Goal: Information Seeking & Learning: Compare options

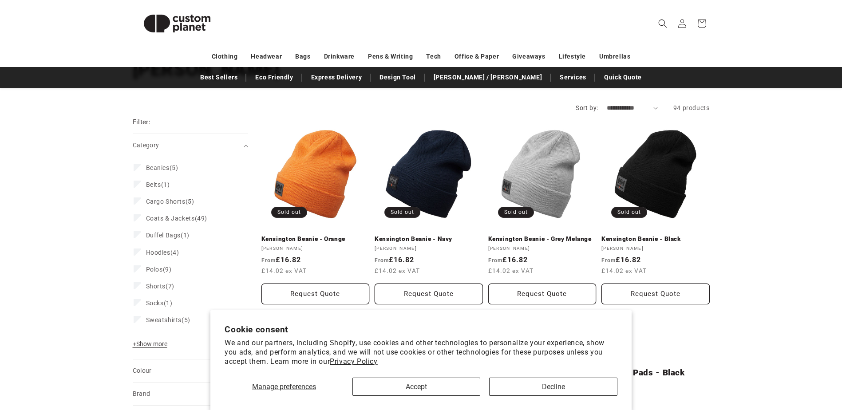
scroll to position [89, 0]
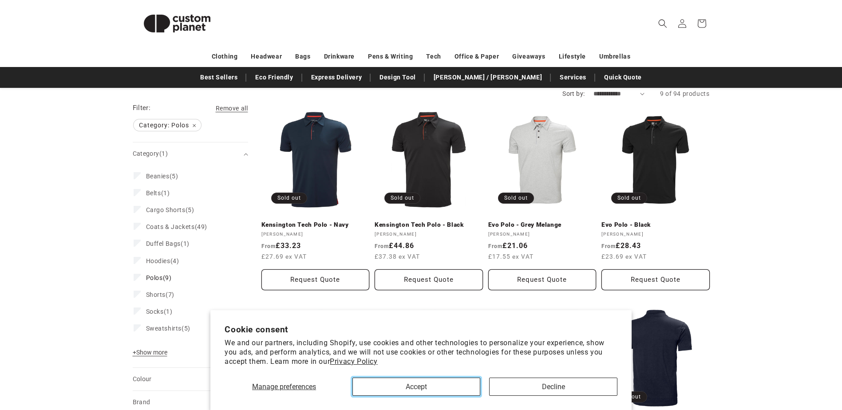
click at [429, 387] on button "Accept" at bounding box center [416, 387] width 128 height 18
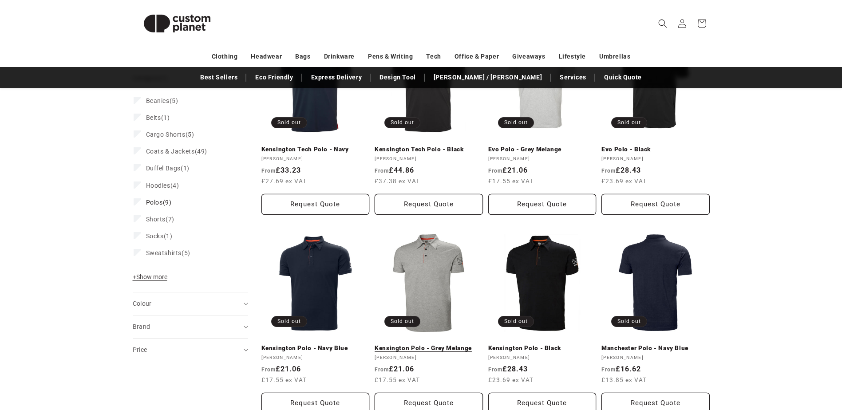
scroll to position [44, 0]
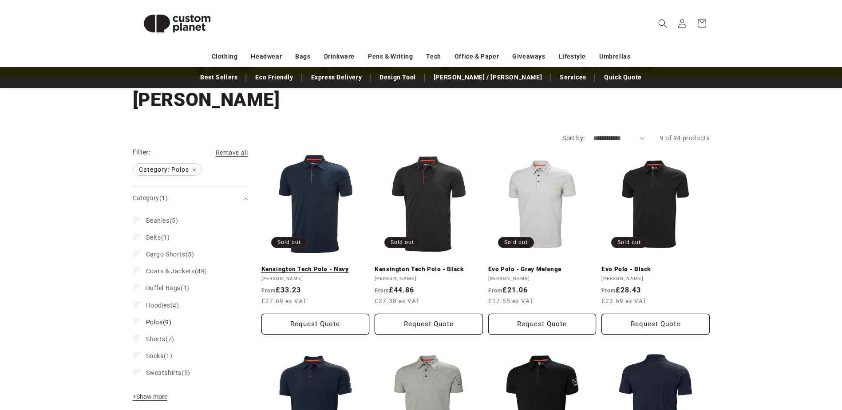
click at [320, 265] on link "Kensington Tech Polo - Navy" at bounding box center [315, 269] width 108 height 8
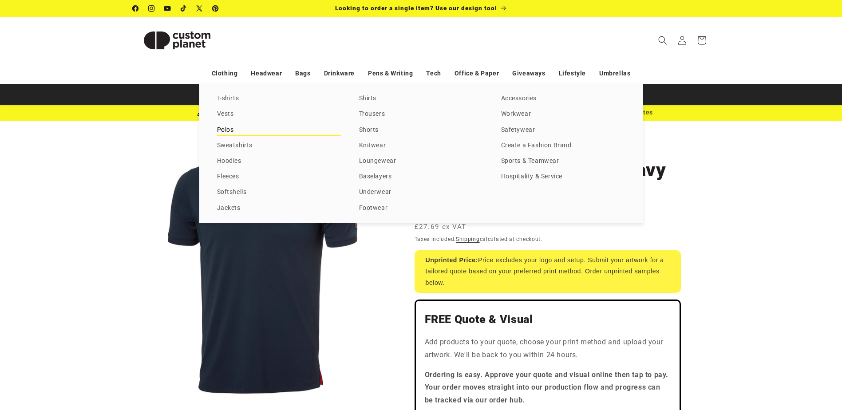
click at [221, 132] on link "Polos" at bounding box center [279, 130] width 124 height 12
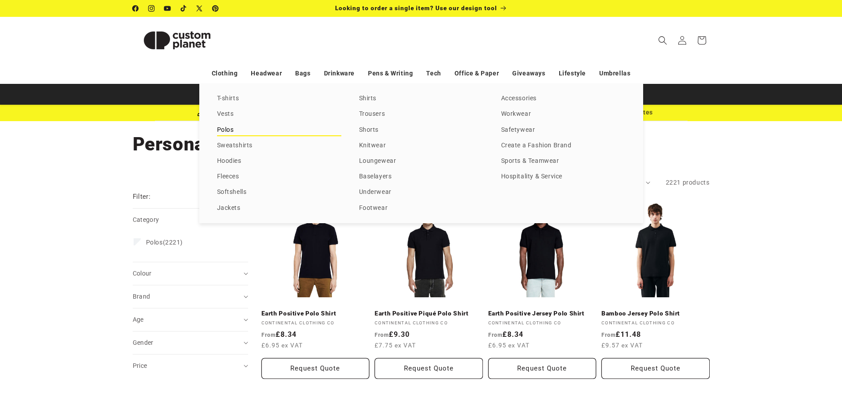
click at [219, 130] on link "Polos" at bounding box center [279, 130] width 124 height 12
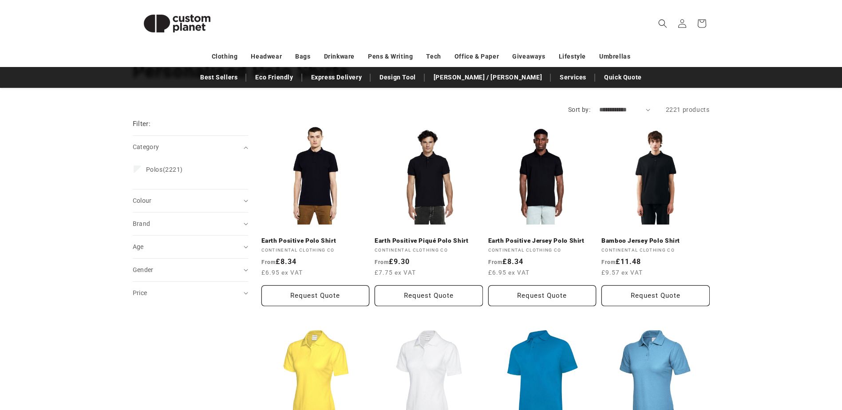
scroll to position [89, 0]
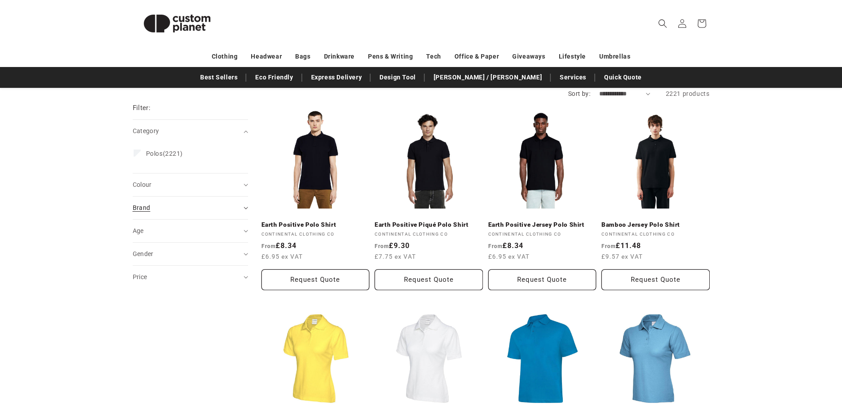
click at [152, 207] on div "Brand (0)" at bounding box center [187, 207] width 108 height 9
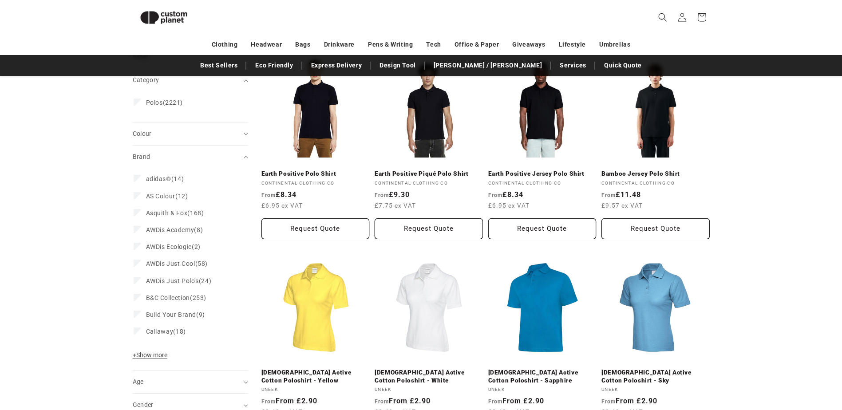
scroll to position [166, 0]
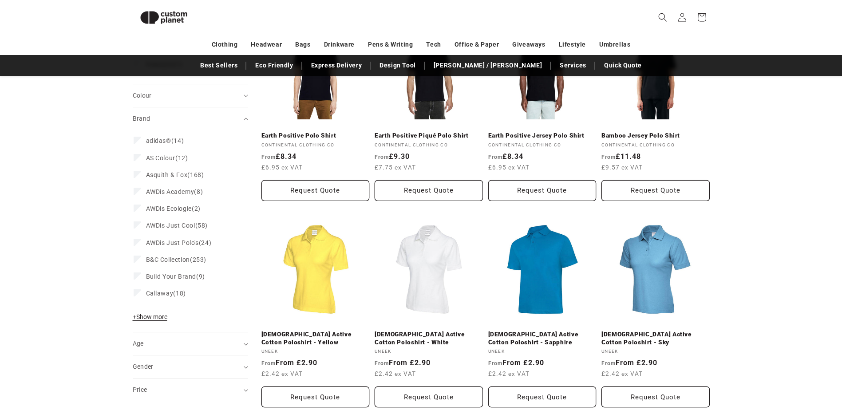
click at [144, 317] on span "+ Show more" at bounding box center [150, 316] width 35 height 7
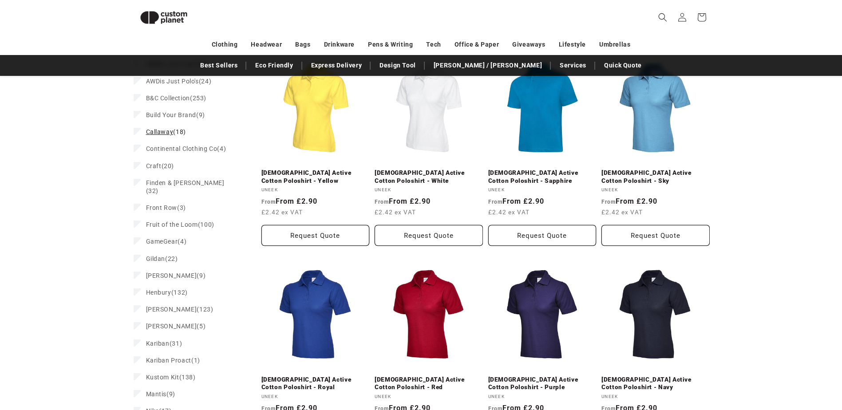
scroll to position [343, 0]
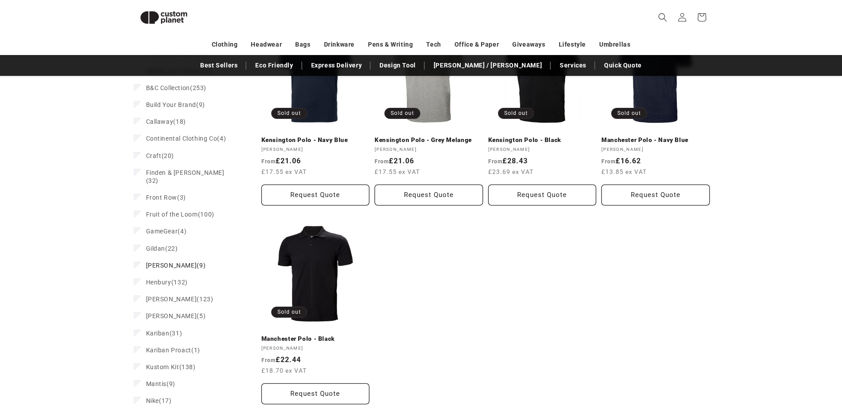
scroll to position [368, 0]
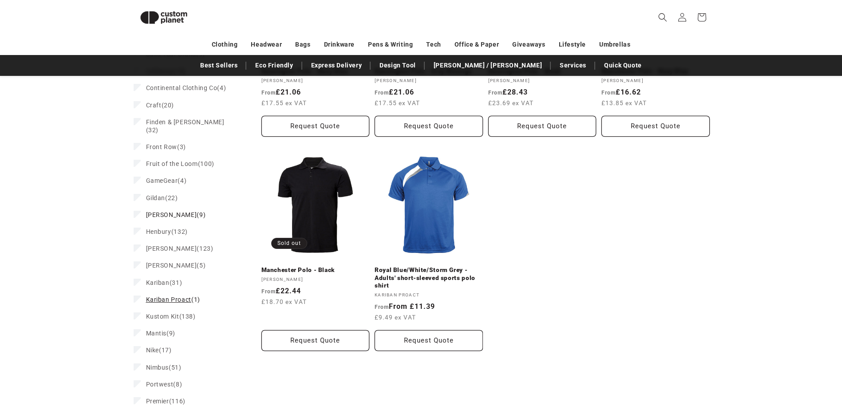
scroll to position [431, 0]
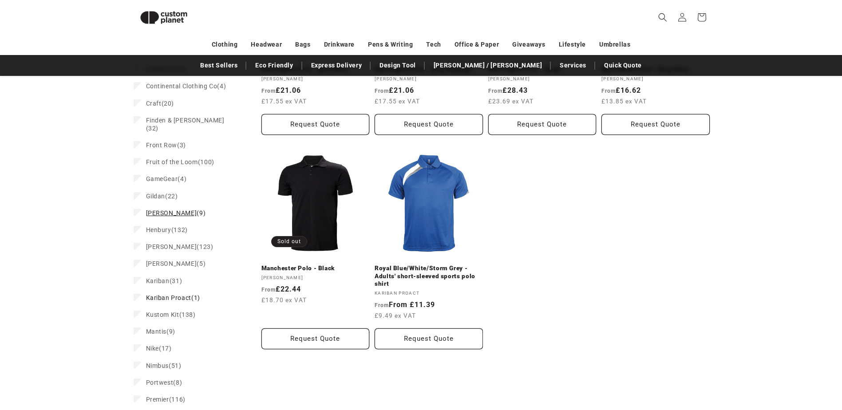
click at [138, 211] on icon at bounding box center [137, 212] width 4 height 3
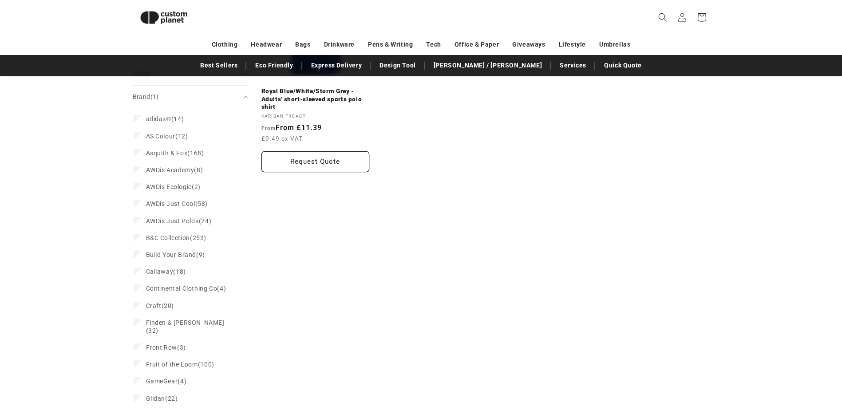
scroll to position [191, 0]
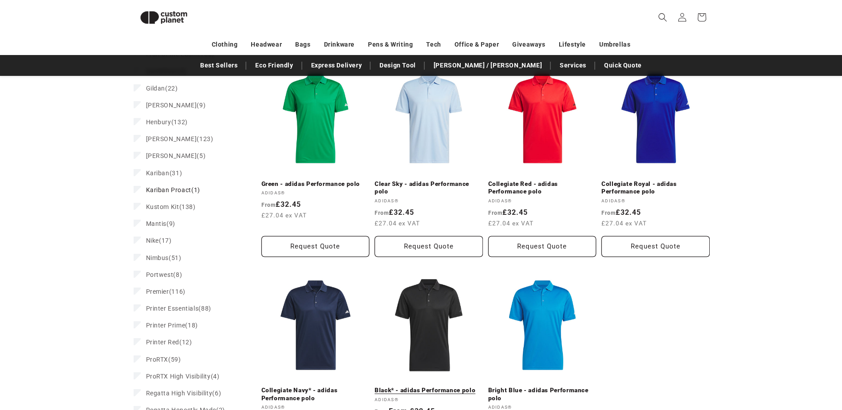
scroll to position [590, 0]
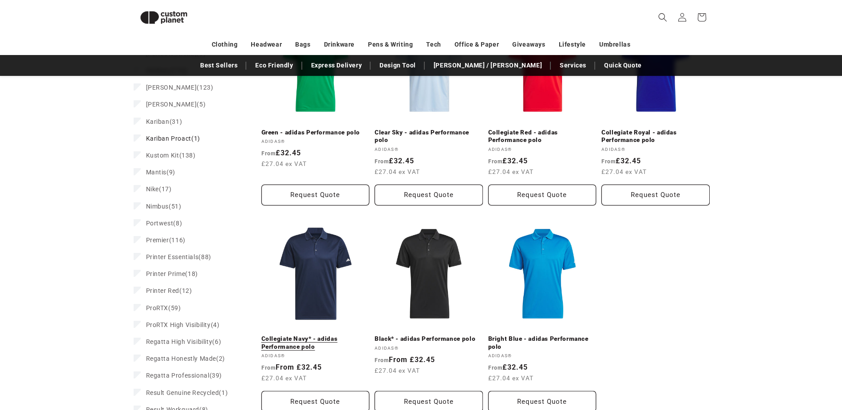
click at [317, 335] on link "Collegiate Navy* - adidas Performance polo" at bounding box center [315, 343] width 108 height 16
